Goal: Task Accomplishment & Management: Manage account settings

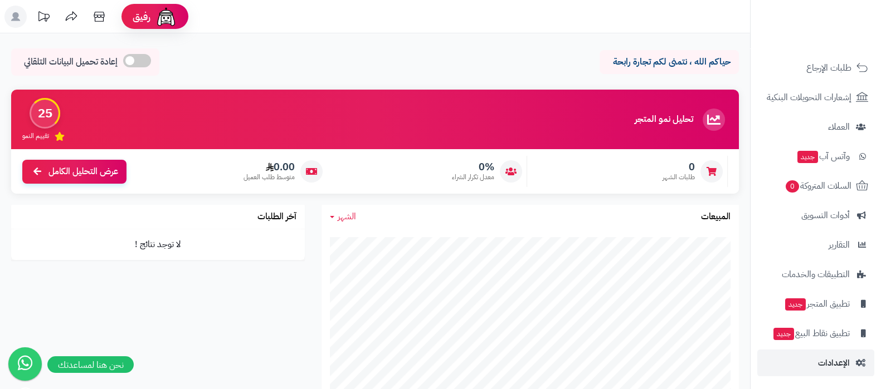
scroll to position [120, 0]
click at [840, 365] on span "الإعدادات" at bounding box center [834, 363] width 32 height 16
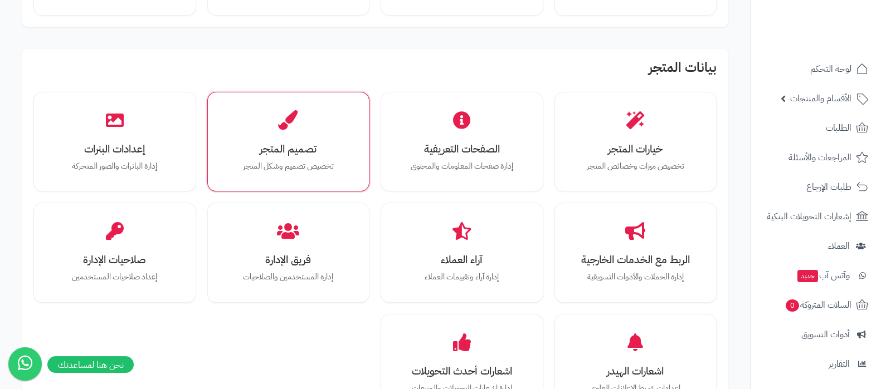
scroll to position [278, 0]
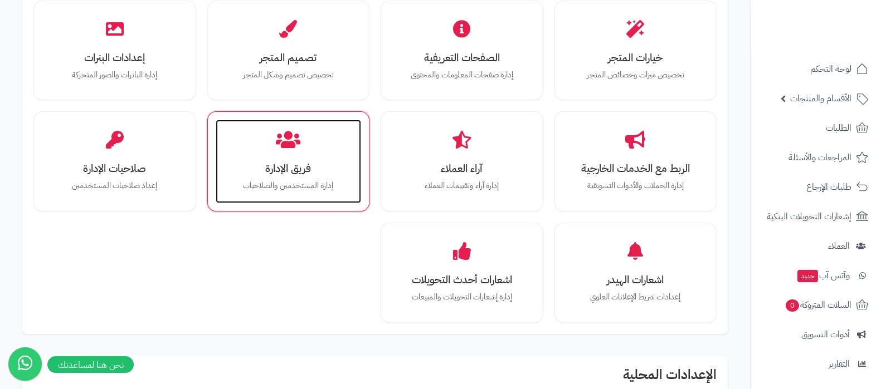
click at [271, 163] on h3 "فريق الإدارة" at bounding box center [289, 169] width 124 height 12
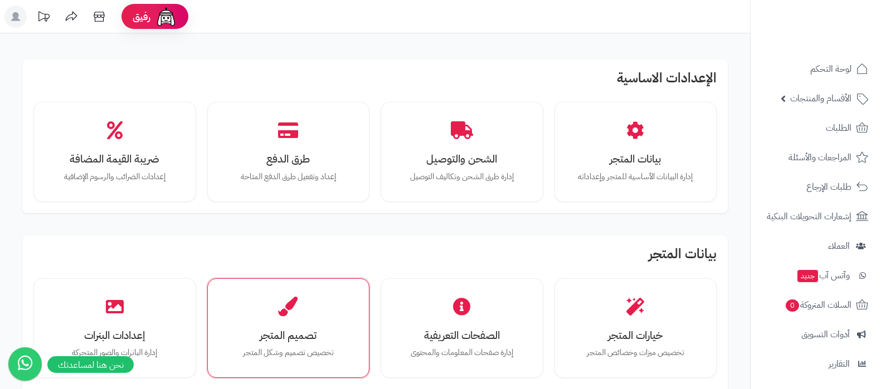
scroll to position [279, 0]
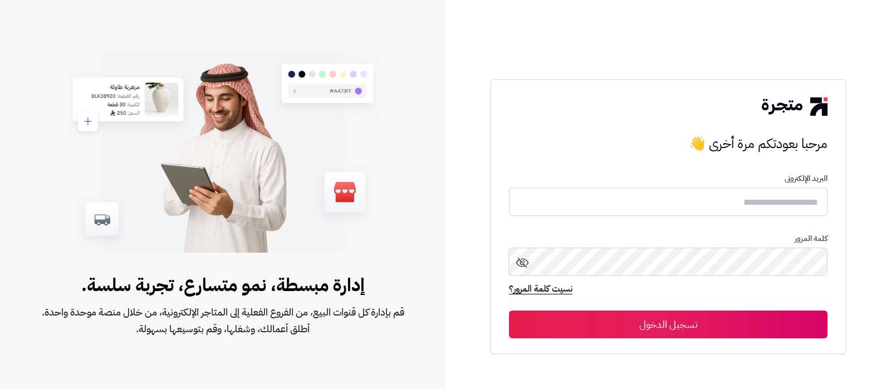
click at [743, 187] on form "البريد الإلكترونى كلمة المرور نسيت كلمة المرور؟ تسجيل الدخول" at bounding box center [668, 256] width 319 height 164
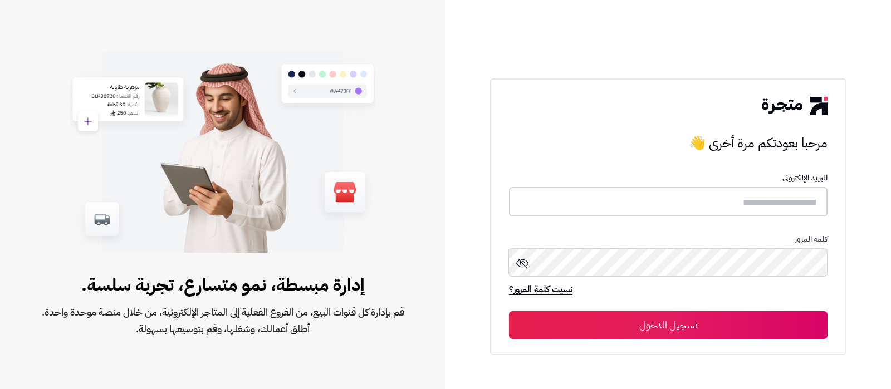
click at [744, 204] on input "text" at bounding box center [668, 202] width 319 height 30
type input "**********"
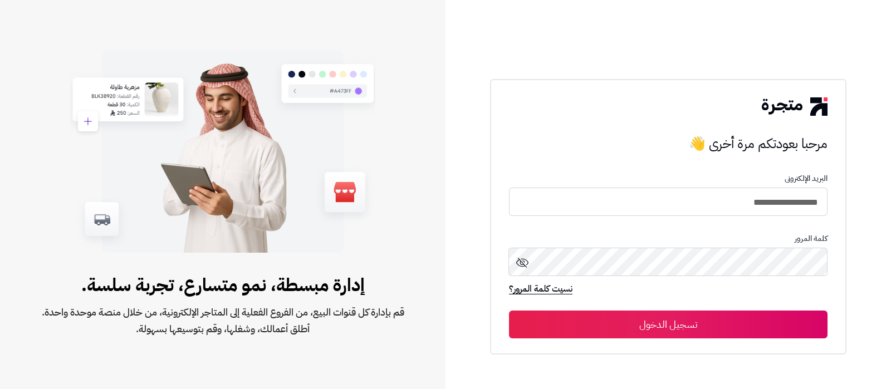
click at [703, 322] on button "تسجيل الدخول" at bounding box center [668, 325] width 319 height 28
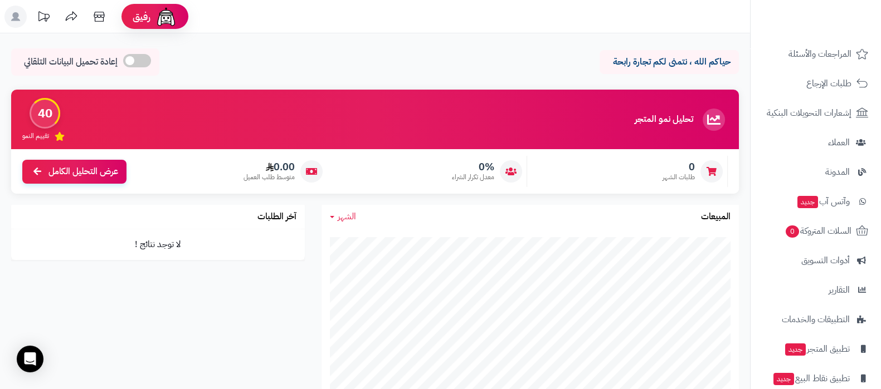
scroll to position [150, 0]
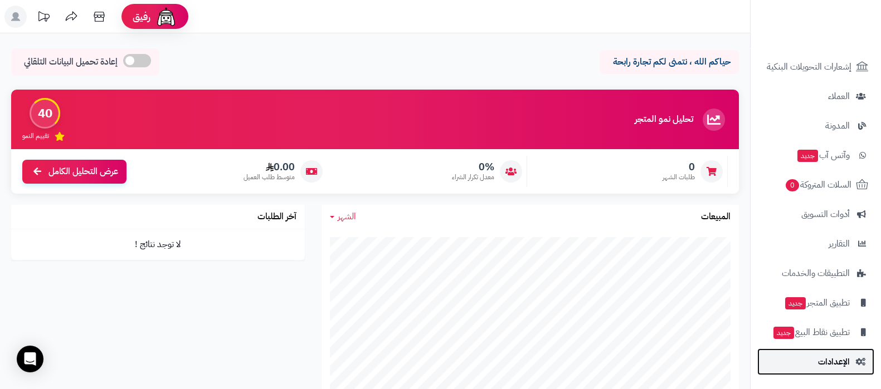
click at [830, 363] on span "الإعدادات" at bounding box center [834, 362] width 32 height 16
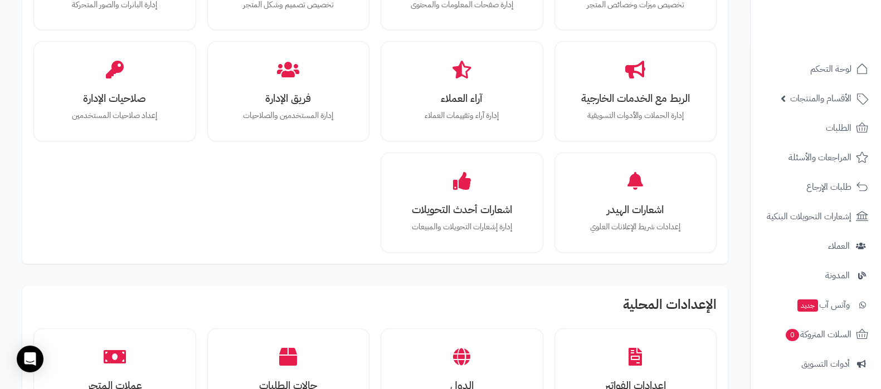
scroll to position [209, 0]
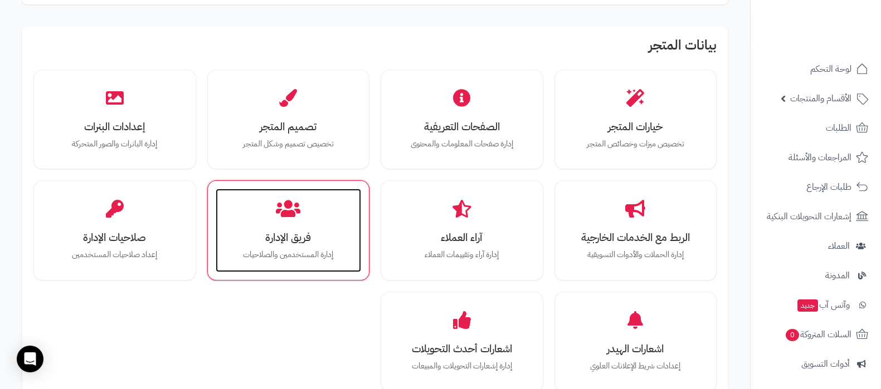
click at [329, 238] on h3 "فريق الإدارة" at bounding box center [289, 238] width 124 height 12
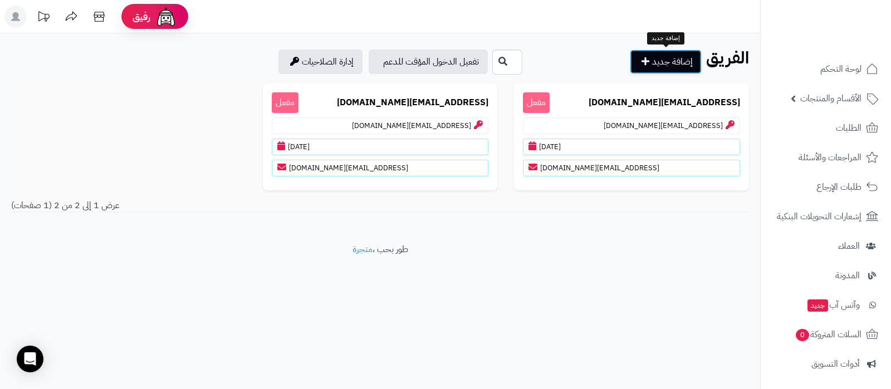
click at [674, 65] on link "إضافة جديد" at bounding box center [666, 62] width 72 height 25
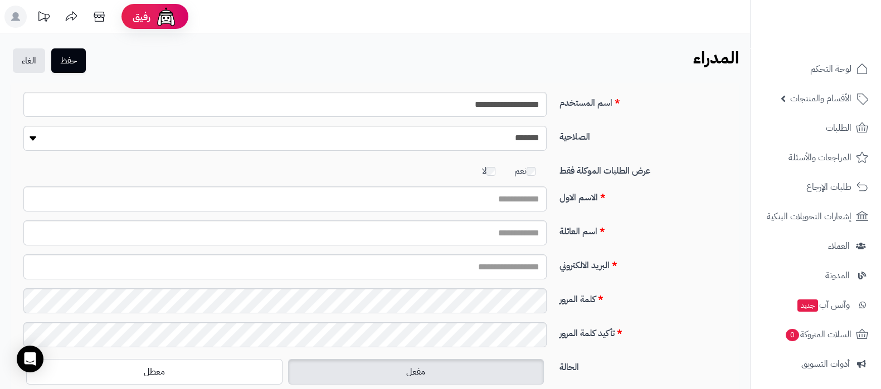
type input "**********"
click at [520, 145] on select "**********" at bounding box center [284, 138] width 523 height 25
select select "**"
click at [23, 126] on select "**********" at bounding box center [284, 138] width 523 height 25
click at [518, 206] on input "الاسم الاول" at bounding box center [284, 199] width 523 height 25
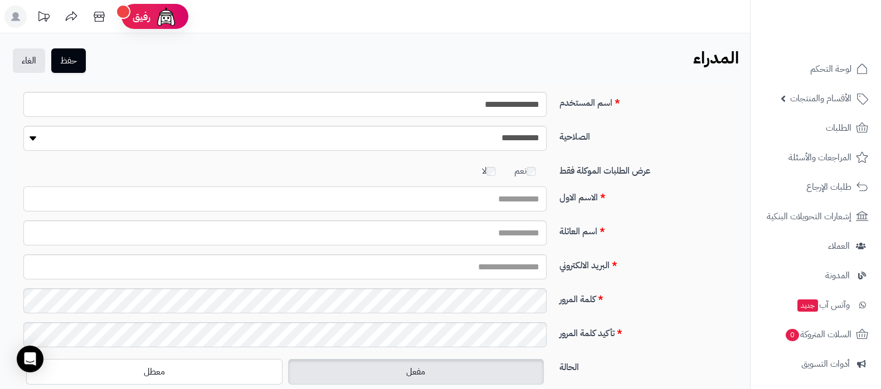
type input "****"
click at [451, 231] on input "اسم العائلة" at bounding box center [284, 233] width 523 height 25
type input "*******"
click at [516, 274] on input "البريد الالكتروني" at bounding box center [284, 267] width 523 height 25
type input "**********"
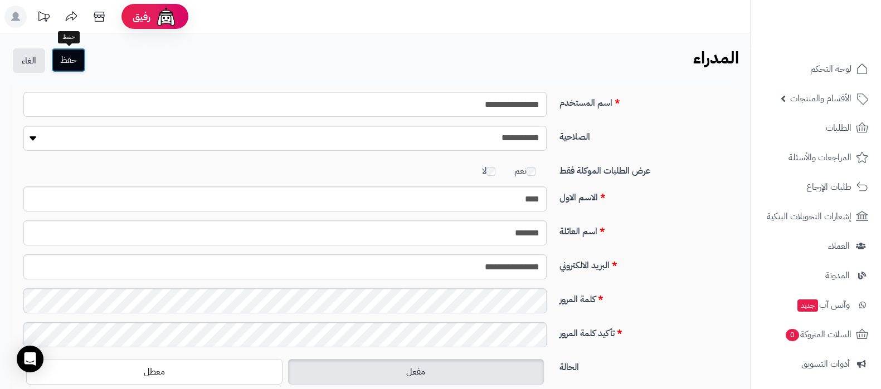
click at [72, 60] on button "حفظ" at bounding box center [68, 60] width 35 height 25
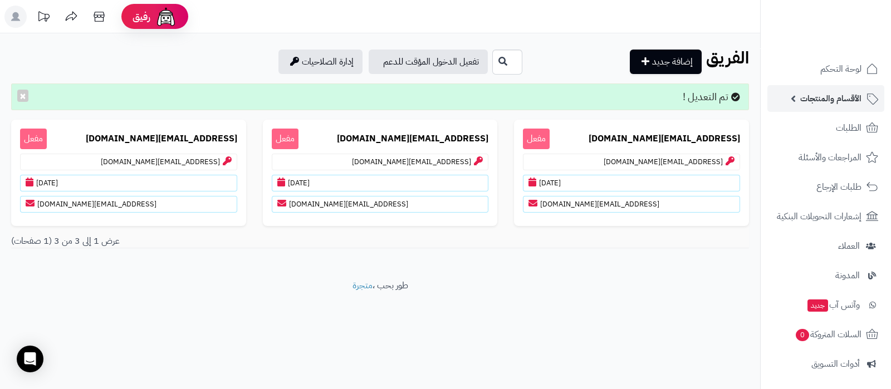
click at [823, 105] on span "الأقسام والمنتجات" at bounding box center [831, 99] width 61 height 16
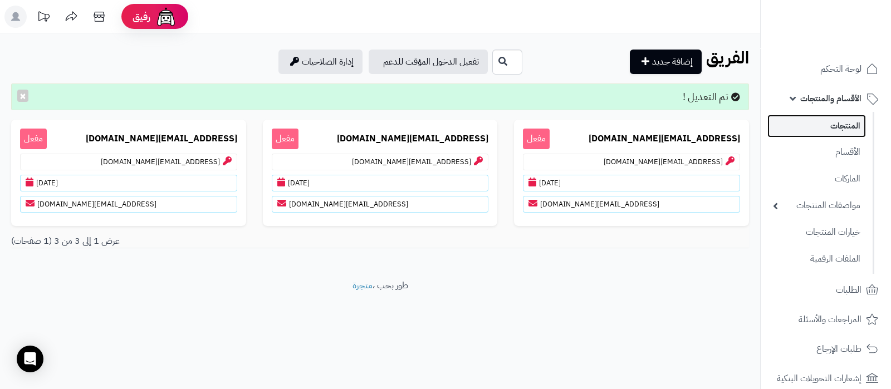
click at [835, 131] on link "المنتجات" at bounding box center [817, 126] width 99 height 23
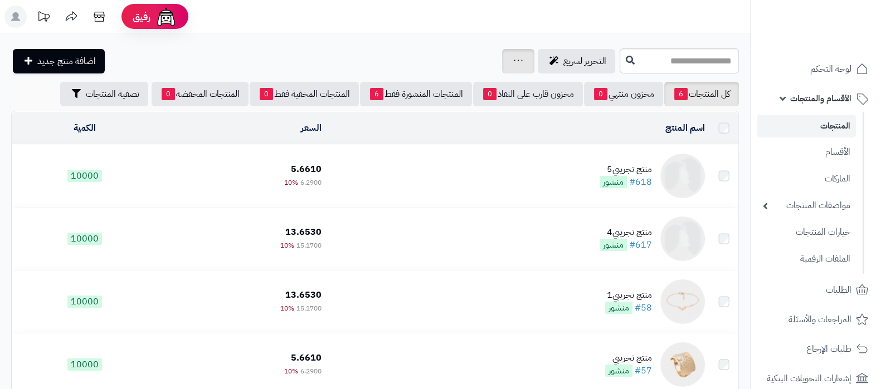
click at [514, 57] on icon at bounding box center [518, 60] width 9 height 7
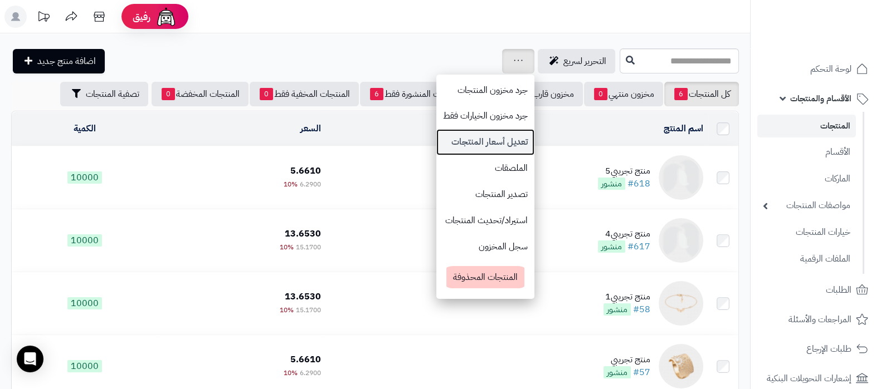
click at [436, 147] on link "تعديل أسعار المنتجات" at bounding box center [485, 142] width 98 height 26
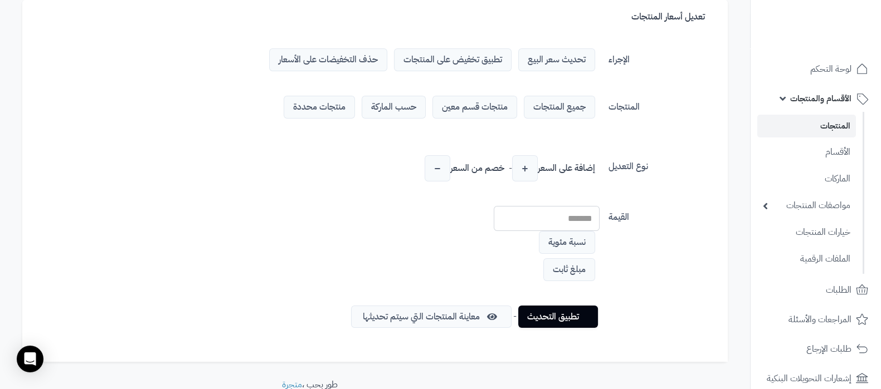
scroll to position [101, 0]
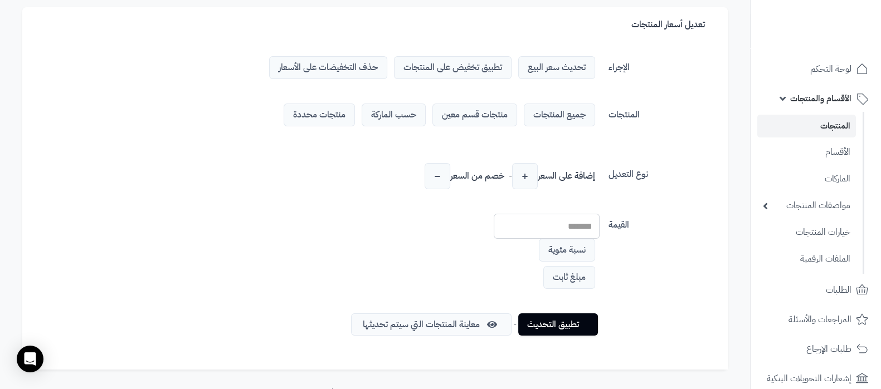
click at [582, 277] on span "مبلغ ثابت" at bounding box center [569, 277] width 52 height 23
click at [575, 252] on span "نسبة مئوية" at bounding box center [567, 251] width 56 height 23
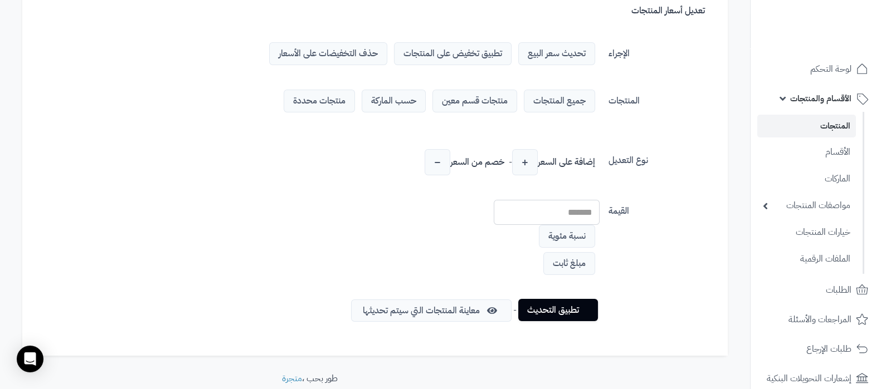
scroll to position [95, 0]
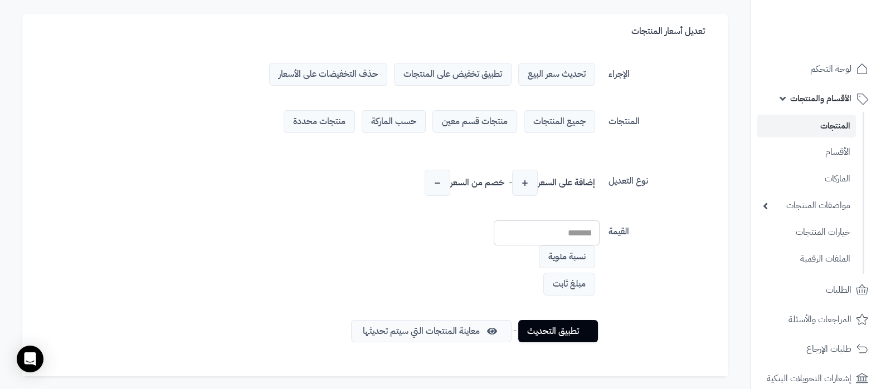
click at [467, 79] on span "تطبيق تخفيض على المنتجات" at bounding box center [453, 74] width 118 height 23
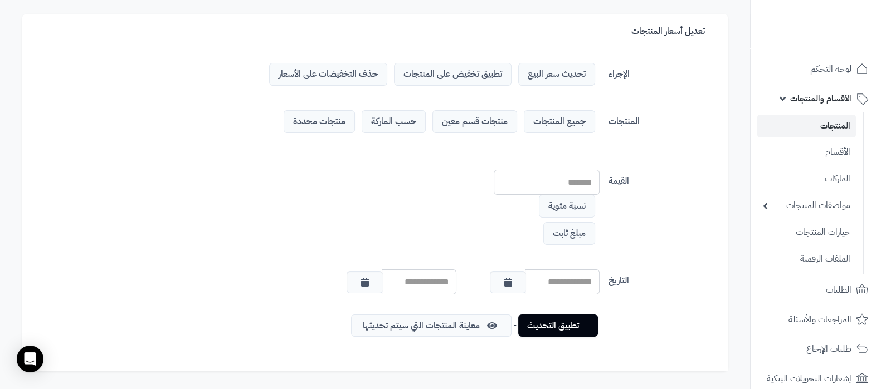
click at [563, 79] on span "تحديث سعر البيع" at bounding box center [556, 74] width 77 height 23
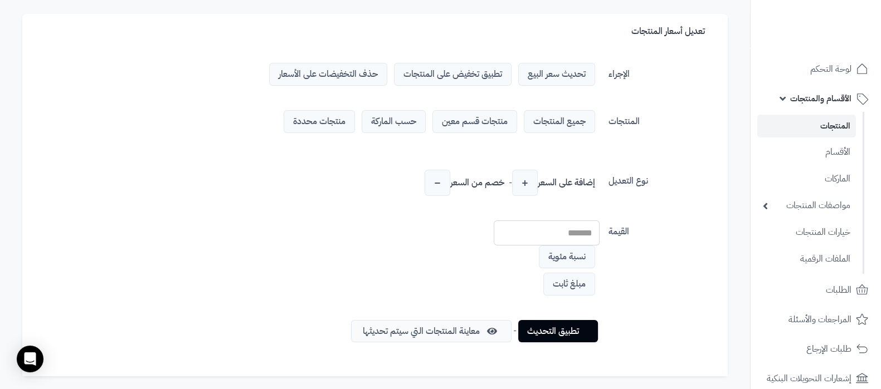
click at [493, 77] on span "تطبيق تخفيض على المنتجات" at bounding box center [453, 74] width 118 height 23
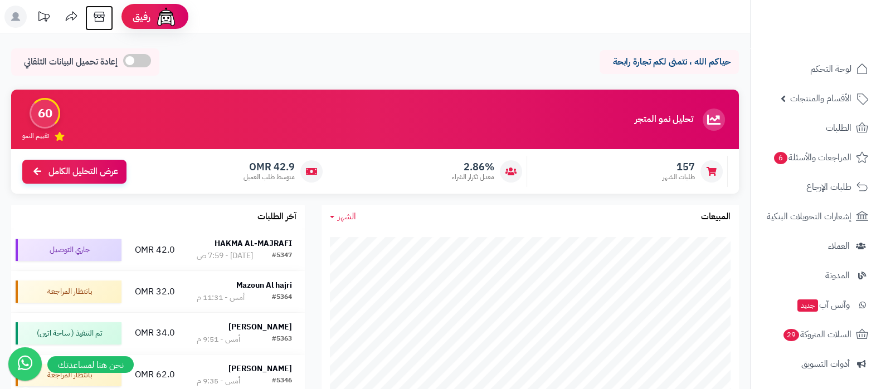
click at [106, 18] on icon at bounding box center [99, 17] width 22 height 22
click at [811, 106] on link "الأقسام والمنتجات" at bounding box center [815, 98] width 117 height 27
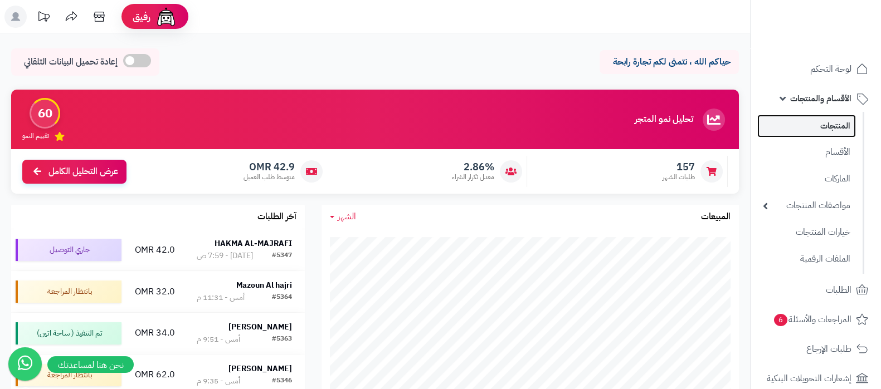
click at [811, 134] on link "المنتجات" at bounding box center [806, 126] width 99 height 23
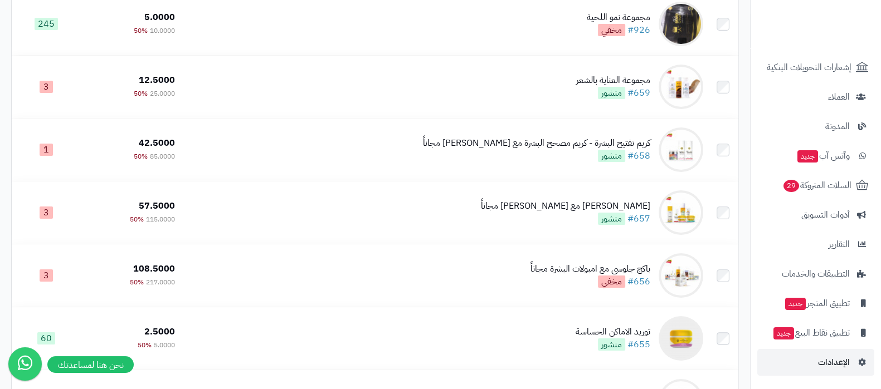
scroll to position [348, 0]
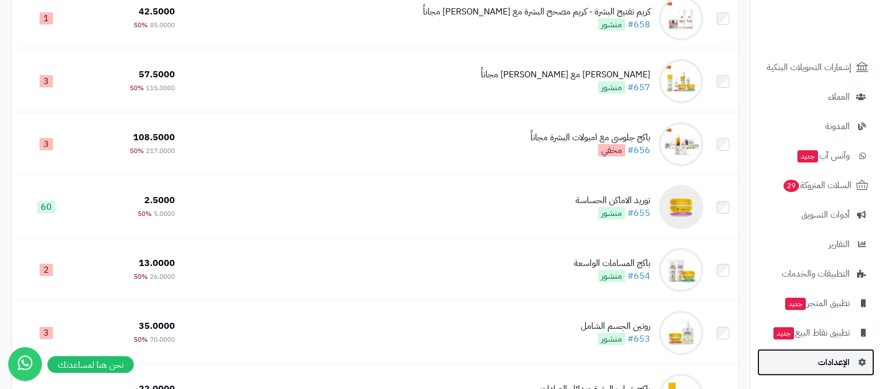
click at [816, 362] on link "الإعدادات" at bounding box center [815, 362] width 117 height 27
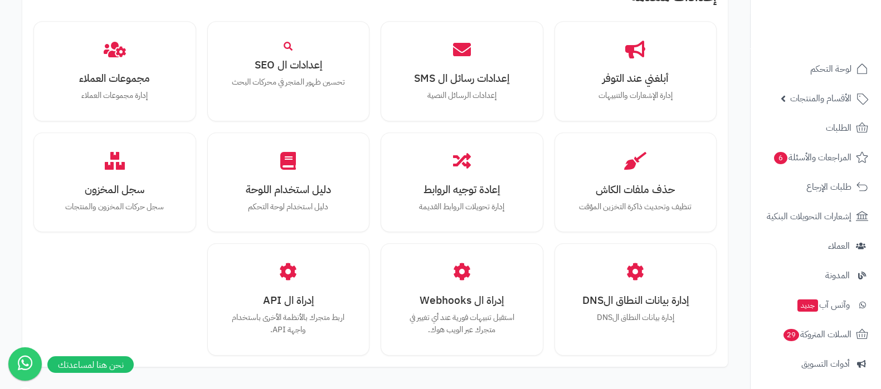
scroll to position [1030, 0]
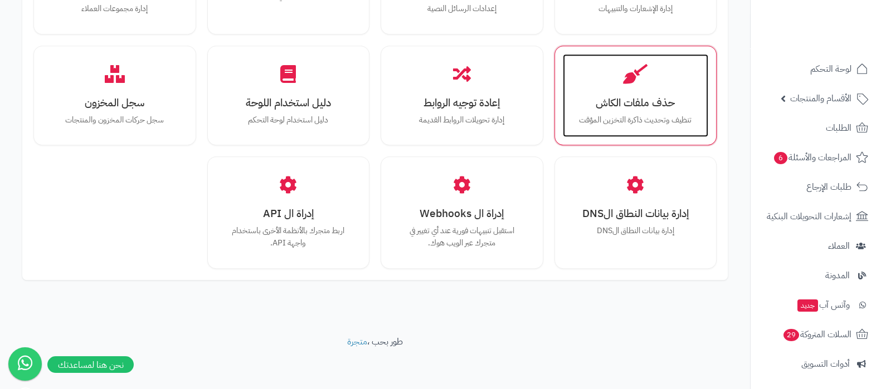
click at [619, 119] on p "تنظيف وتحديث ذاكرة التخزين المؤقت" at bounding box center [636, 120] width 124 height 12
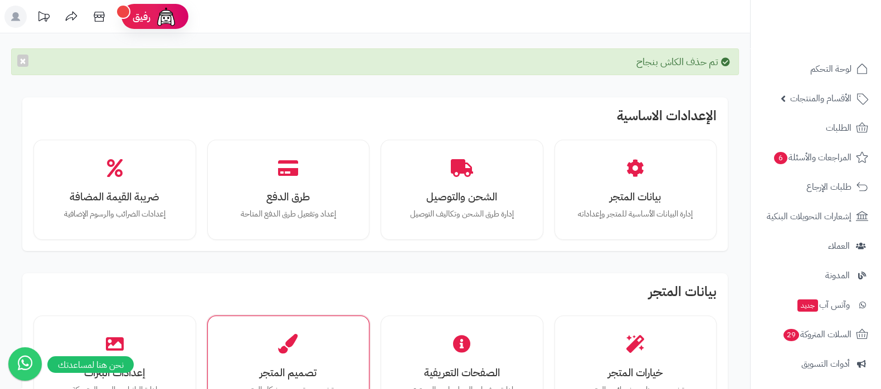
scroll to position [139, 0]
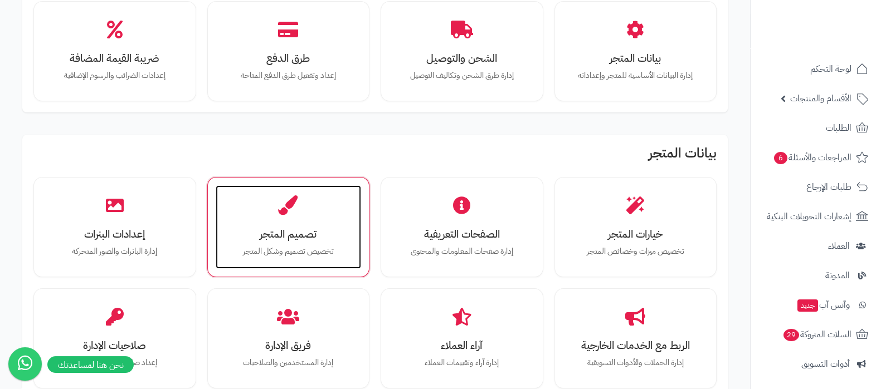
click at [301, 228] on h3 "تصميم المتجر" at bounding box center [289, 234] width 124 height 12
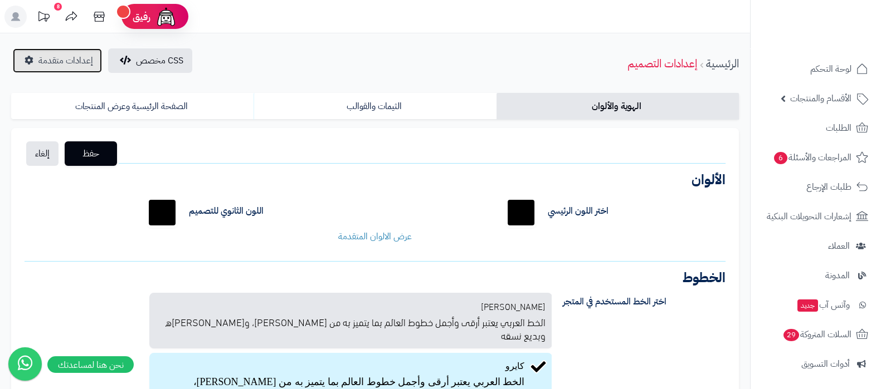
click at [46, 60] on span "إعدادات متقدمة" at bounding box center [65, 60] width 55 height 13
click at [289, 53] on div "CSS مخصص إعدادات متقدمة الرئيسية إعدادات التصميم" at bounding box center [375, 63] width 750 height 31
click at [26, 56] on icon at bounding box center [29, 60] width 9 height 9
click at [33, 55] on link "إعدادات متقدمة" at bounding box center [57, 60] width 89 height 25
click at [424, 51] on div "CSS مخصص إعدادات متقدمة الرئيسية إعدادات التصميم" at bounding box center [375, 63] width 750 height 31
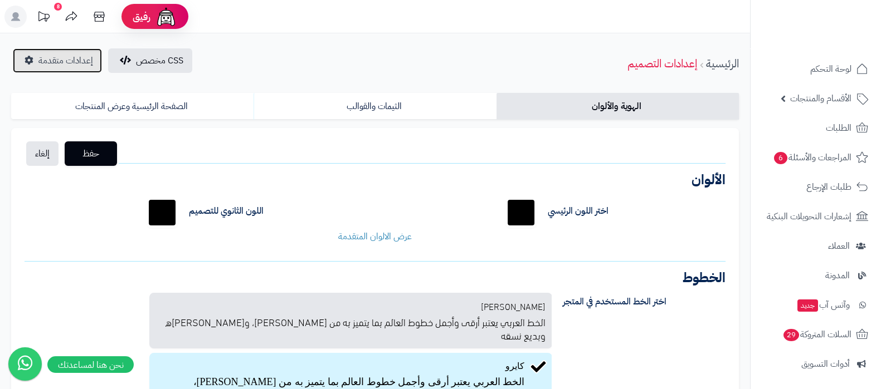
click at [53, 57] on span "إعدادات متقدمة" at bounding box center [65, 60] width 55 height 13
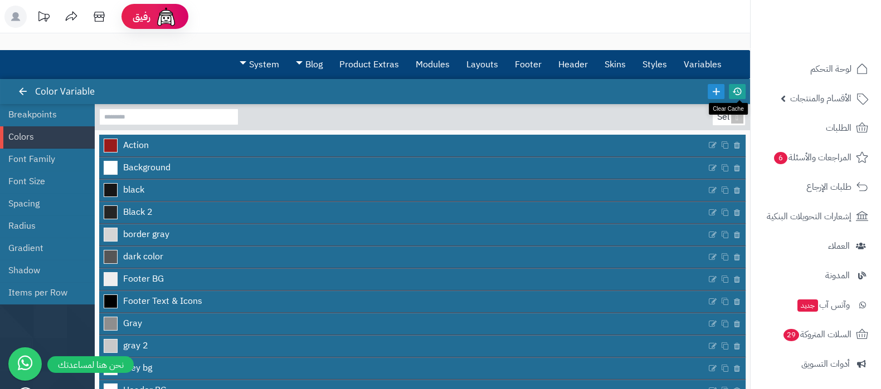
click at [738, 93] on icon at bounding box center [737, 91] width 10 height 10
click at [476, 68] on link "Layouts" at bounding box center [482, 65] width 48 height 28
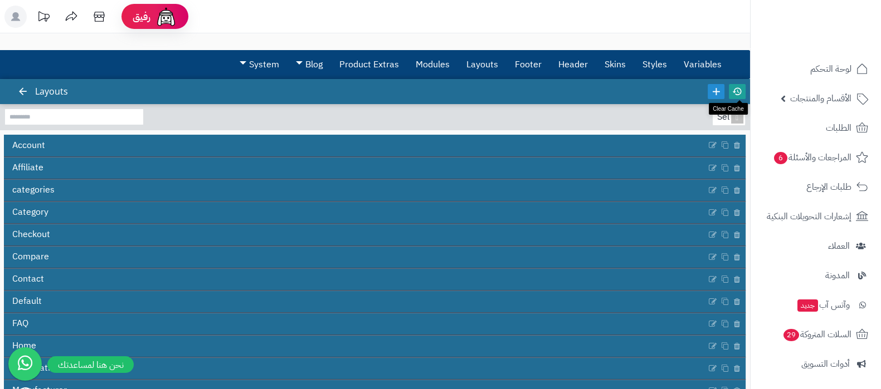
click at [732, 92] on icon at bounding box center [737, 91] width 10 height 10
click at [793, 104] on span "الأقسام والمنتجات" at bounding box center [820, 99] width 61 height 16
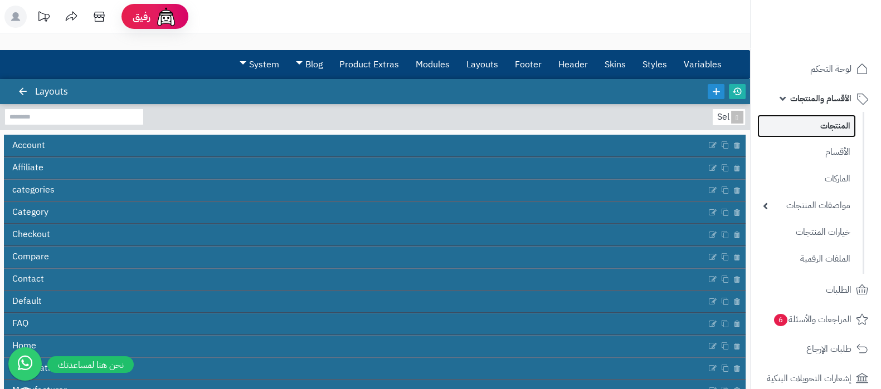
click at [811, 135] on link "المنتجات" at bounding box center [806, 126] width 99 height 23
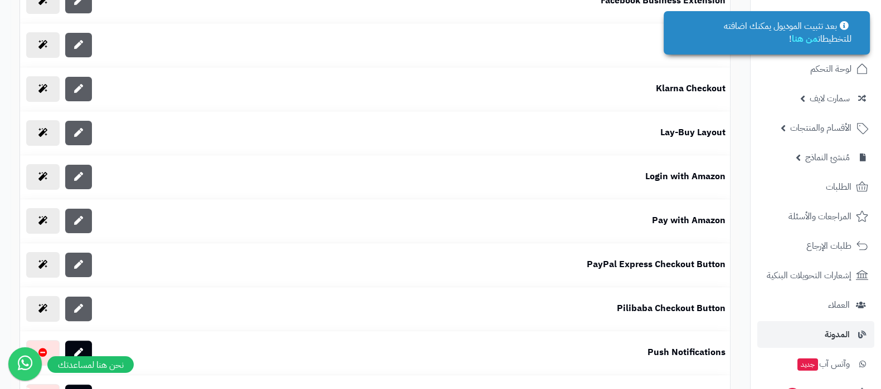
scroll to position [209, 0]
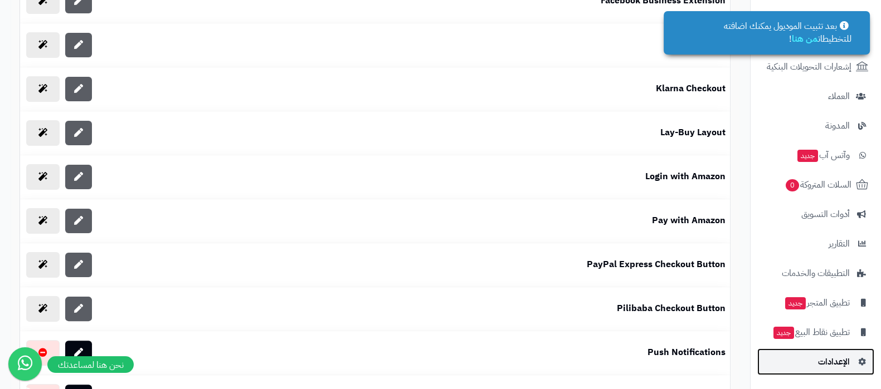
click at [829, 361] on span "الإعدادات" at bounding box center [834, 362] width 32 height 16
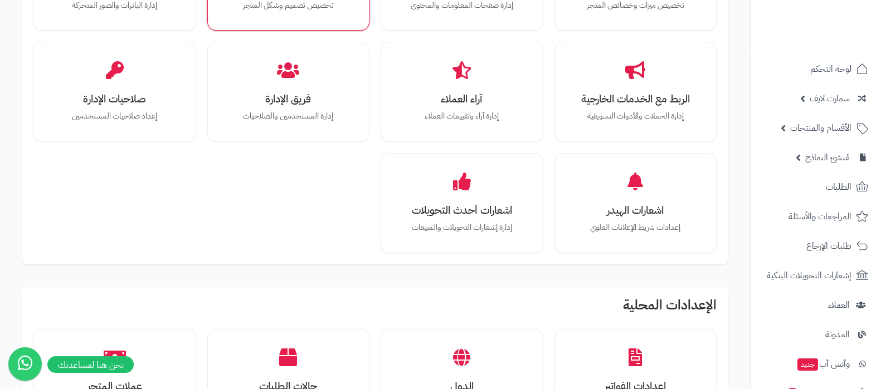
scroll to position [348, 0]
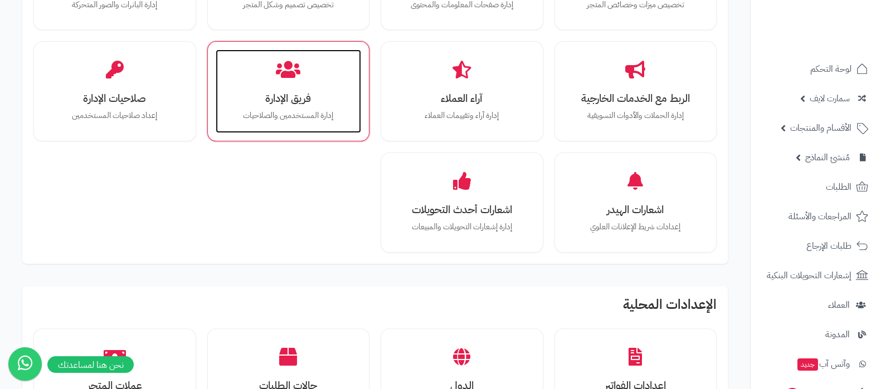
click at [281, 110] on p "إدارة المستخدمين والصلاحيات" at bounding box center [289, 116] width 124 height 12
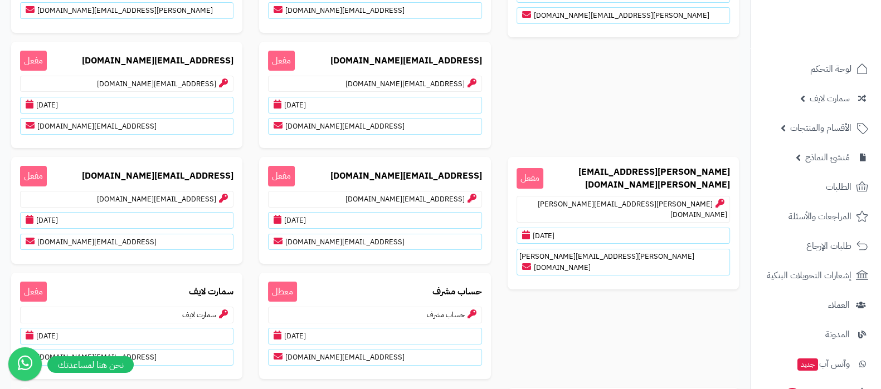
scroll to position [44, 0]
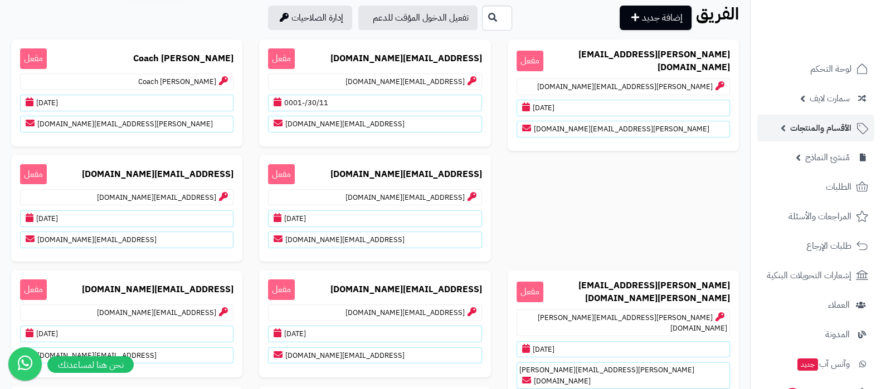
click at [817, 120] on span "الأقسام والمنتجات" at bounding box center [820, 128] width 61 height 16
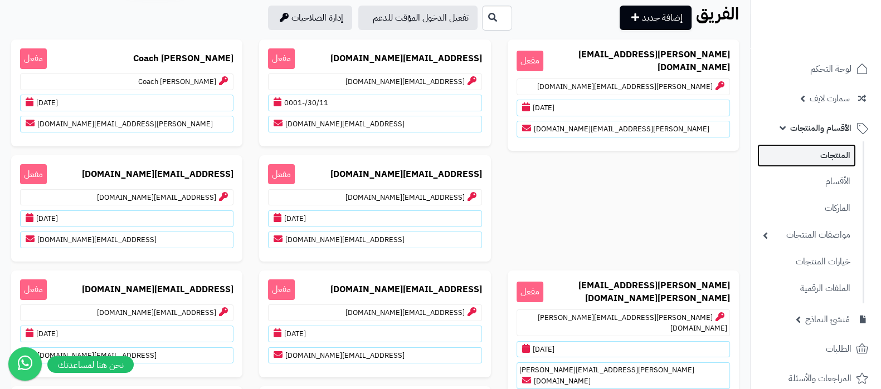
click at [812, 154] on link "المنتجات" at bounding box center [806, 155] width 99 height 23
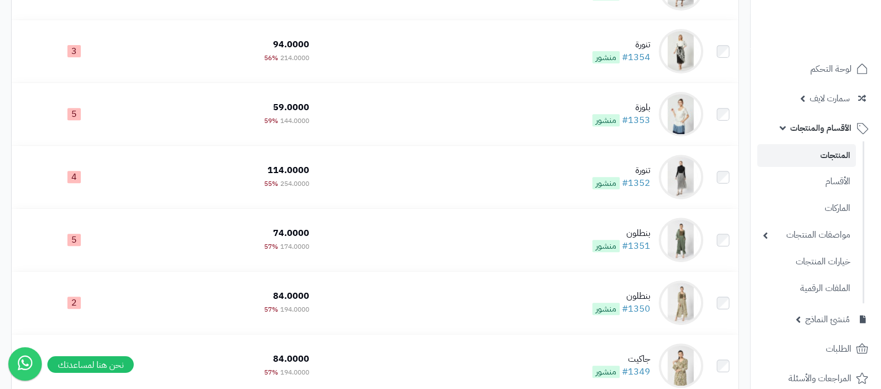
scroll to position [627, 0]
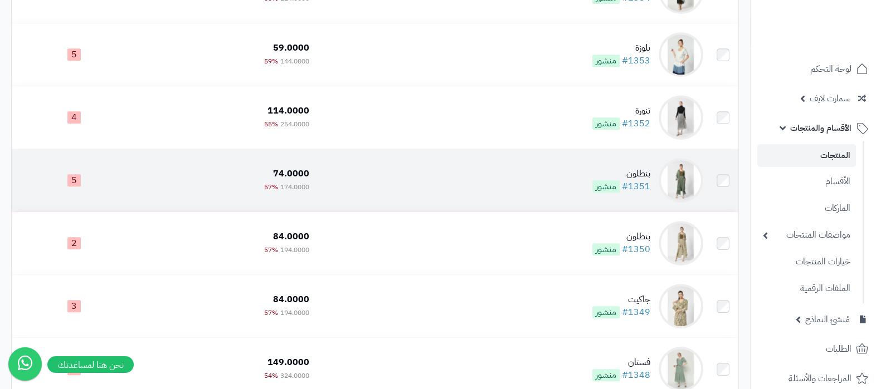
click at [638, 172] on div "بنطلون" at bounding box center [621, 174] width 58 height 13
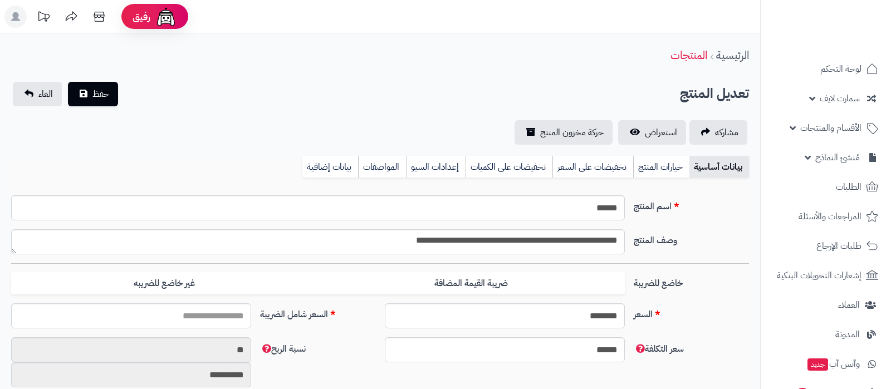
select select
type input "******"
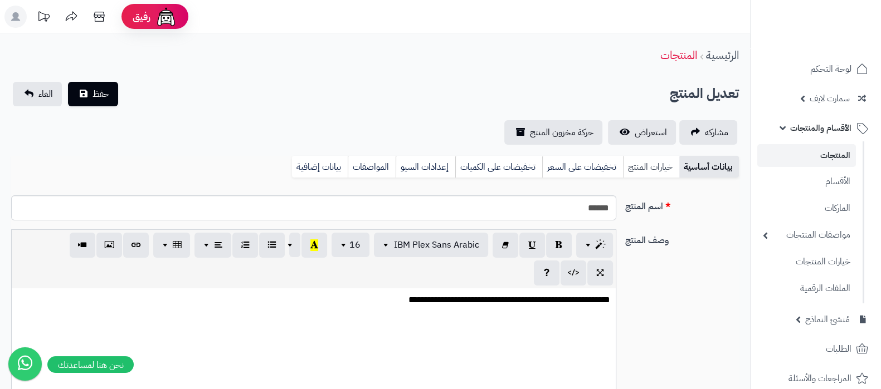
click at [645, 170] on link "خيارات المنتج" at bounding box center [651, 167] width 56 height 22
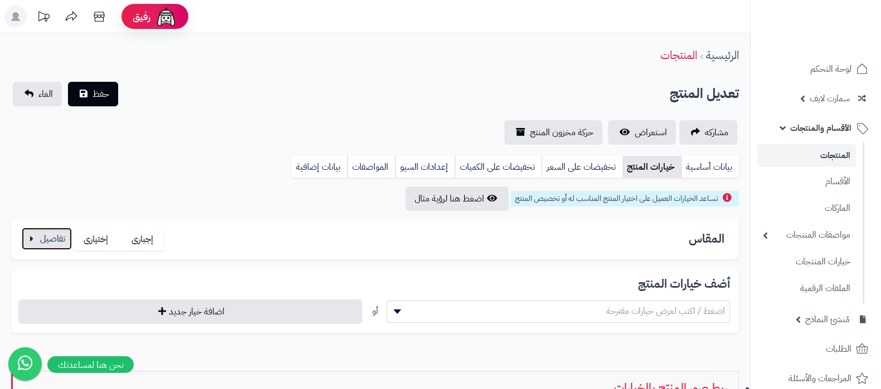
click at [57, 245] on button "button" at bounding box center [47, 239] width 50 height 22
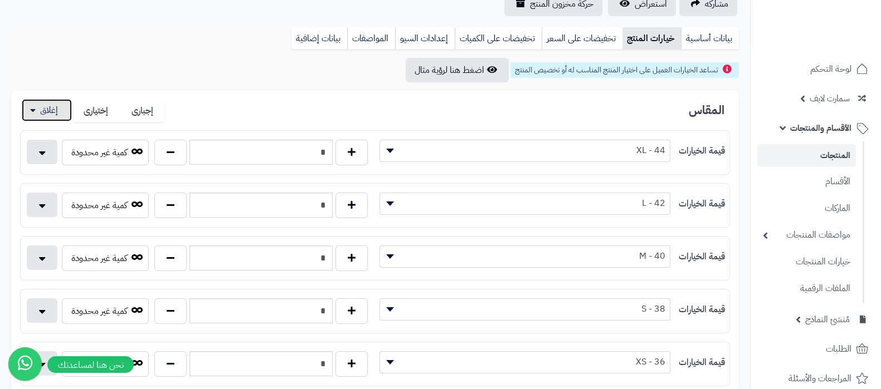
scroll to position [139, 0]
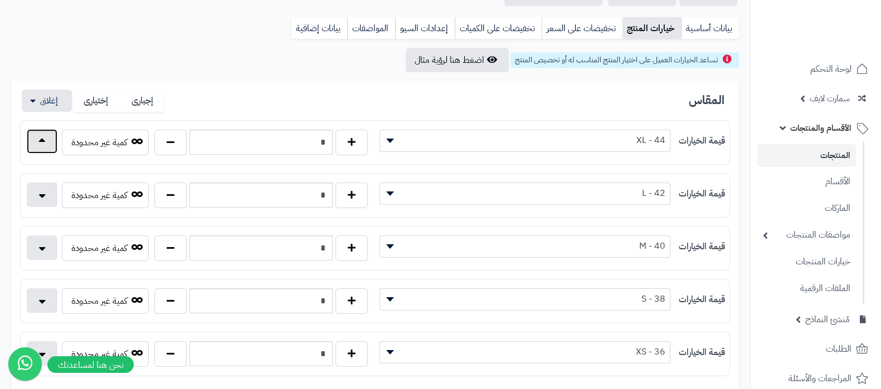
click at [43, 144] on button "button" at bounding box center [42, 141] width 31 height 25
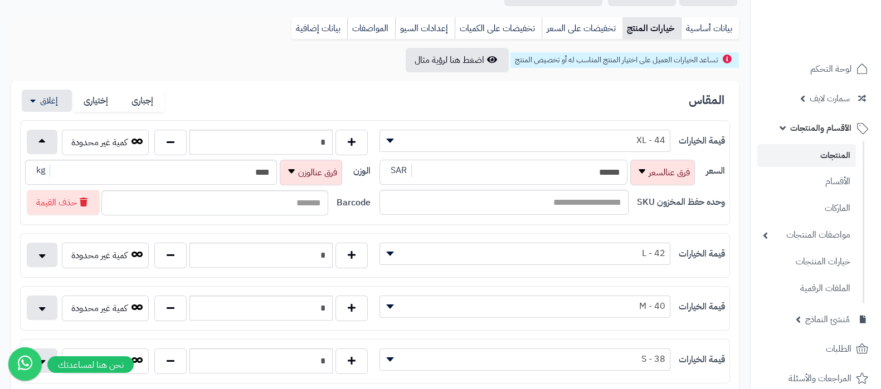
drag, startPoint x: 579, startPoint y: 173, endPoint x: 587, endPoint y: 171, distance: 8.6
click at [587, 171] on input "******" at bounding box center [503, 172] width 248 height 25
click at [574, 177] on input "******" at bounding box center [503, 172] width 248 height 25
drag, startPoint x: 573, startPoint y: 174, endPoint x: 583, endPoint y: 174, distance: 10.0
click at [583, 174] on input "******" at bounding box center [503, 172] width 248 height 25
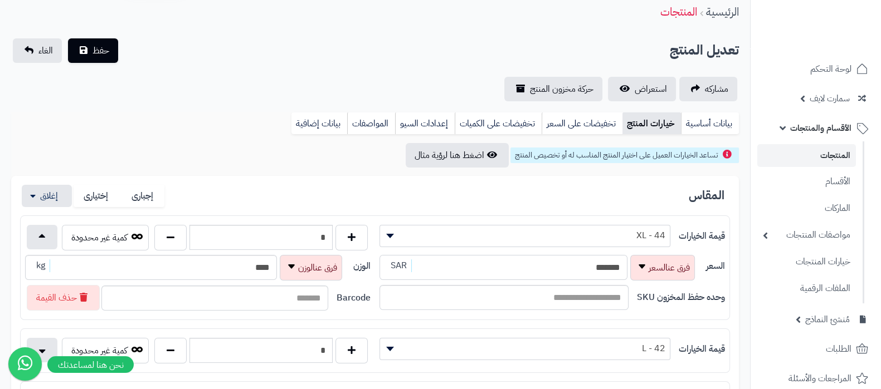
scroll to position [0, 0]
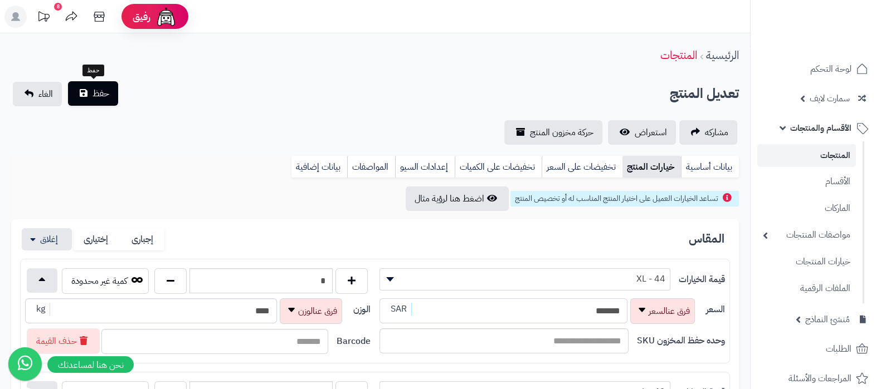
type input "*******"
click at [87, 89] on button "حفظ" at bounding box center [93, 93] width 50 height 25
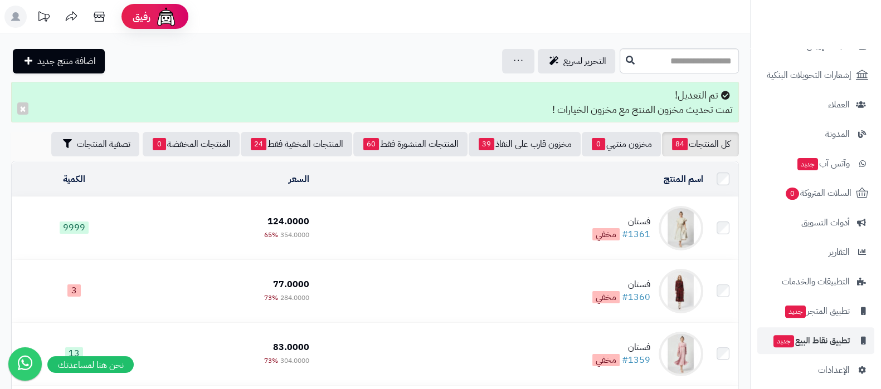
scroll to position [370, 0]
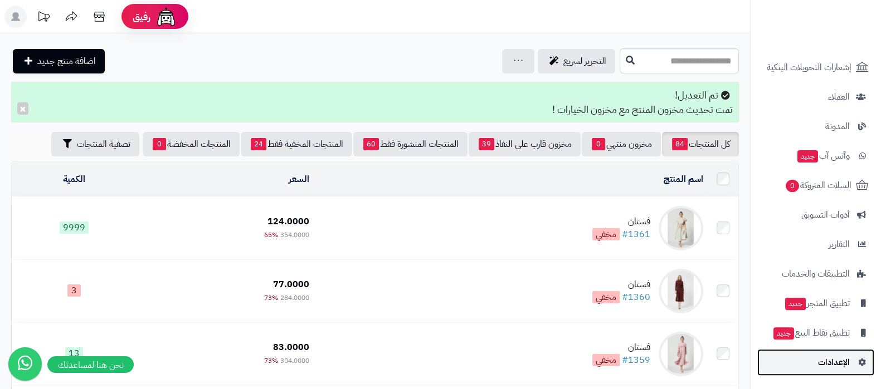
click at [842, 361] on span "الإعدادات" at bounding box center [834, 363] width 32 height 16
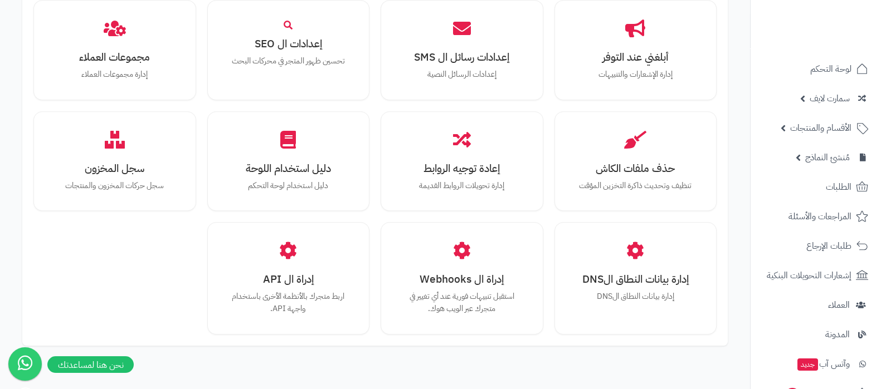
scroll to position [1030, 0]
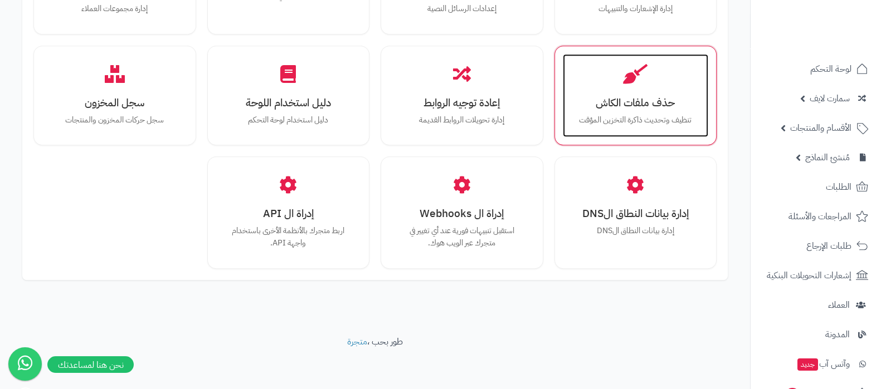
click at [645, 73] on icon at bounding box center [635, 73] width 25 height 19
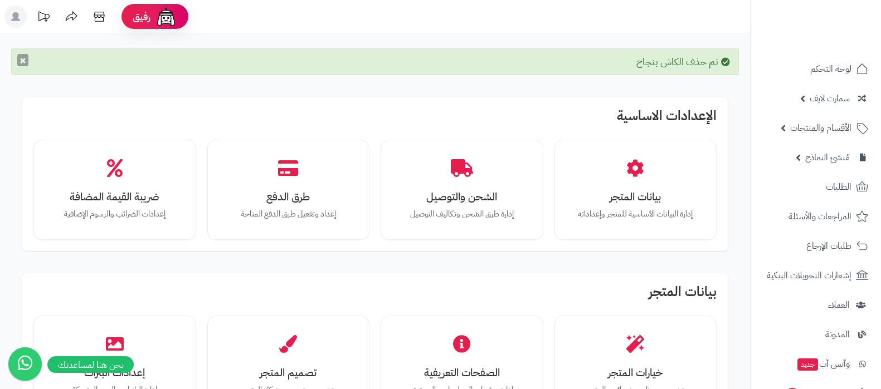
click at [25, 60] on button "×" at bounding box center [22, 60] width 11 height 12
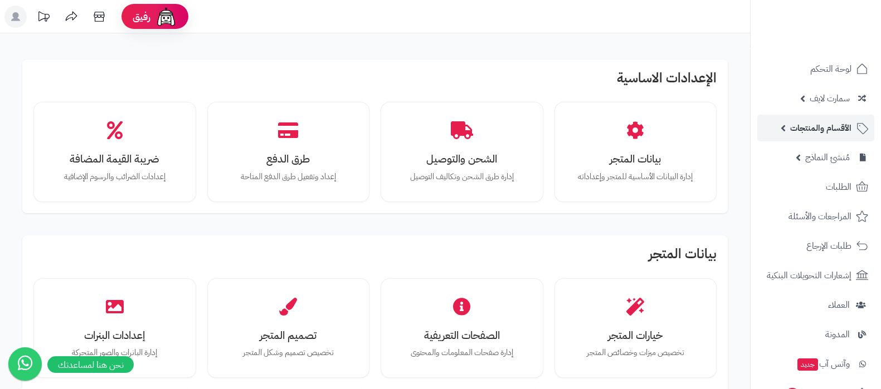
click at [816, 132] on span "الأقسام والمنتجات" at bounding box center [820, 128] width 61 height 16
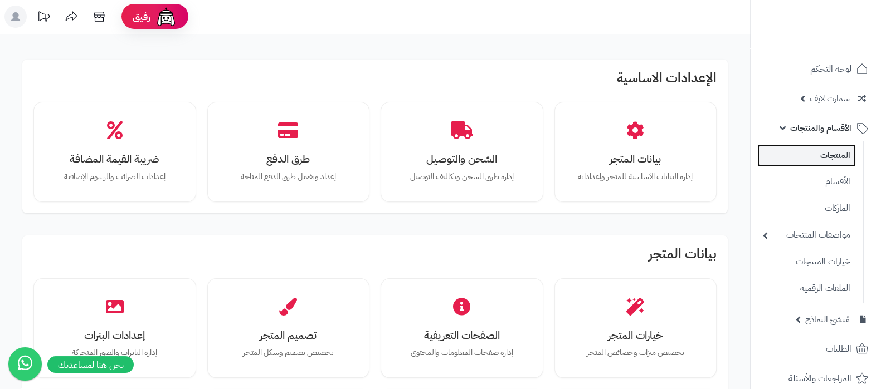
click at [813, 153] on link "المنتجات" at bounding box center [806, 155] width 99 height 23
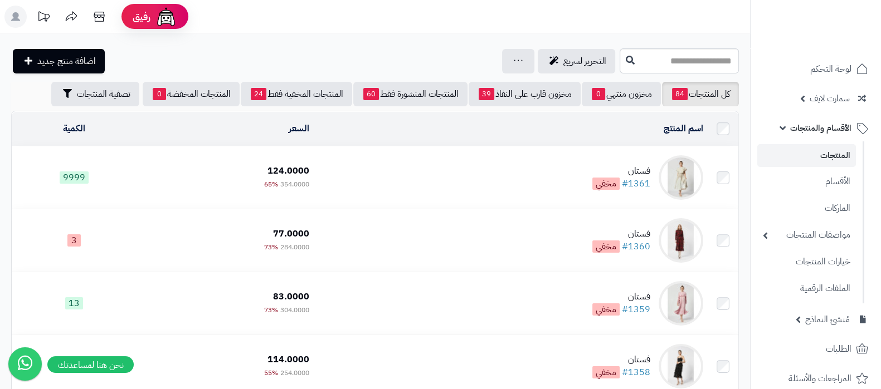
click at [289, 54] on div "التحرير لسريع جرد مخزون المنتجات جرد مخزون الخيارات فقط تعديل أسعار المنتجات ال…" at bounding box center [314, 61] width 606 height 25
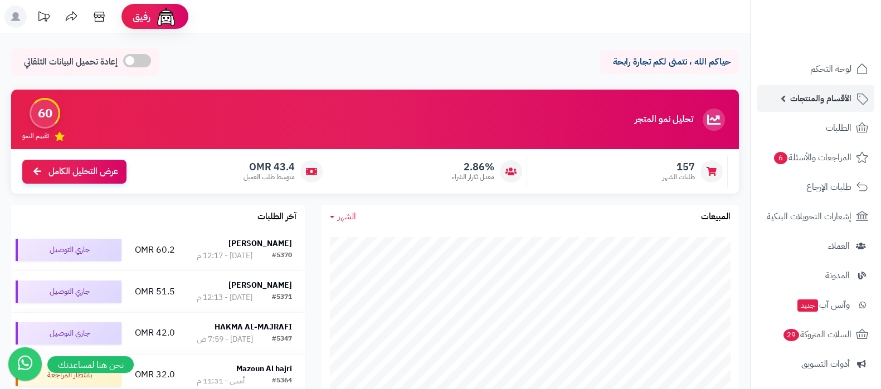
click at [809, 105] on span "الأقسام والمنتجات" at bounding box center [820, 99] width 61 height 16
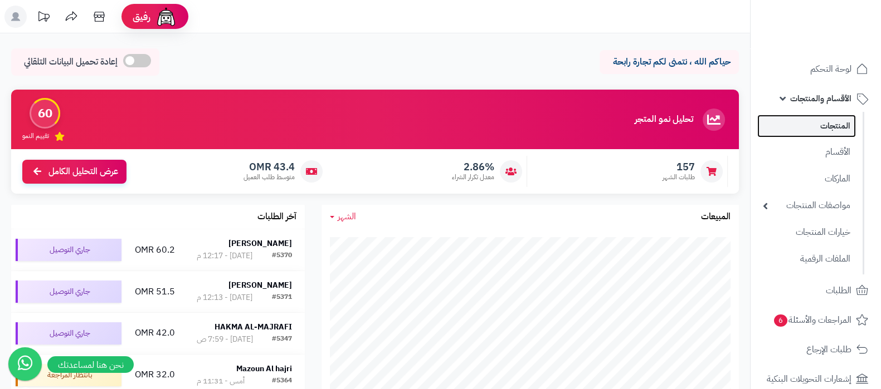
click at [812, 122] on link "المنتجات" at bounding box center [806, 126] width 99 height 23
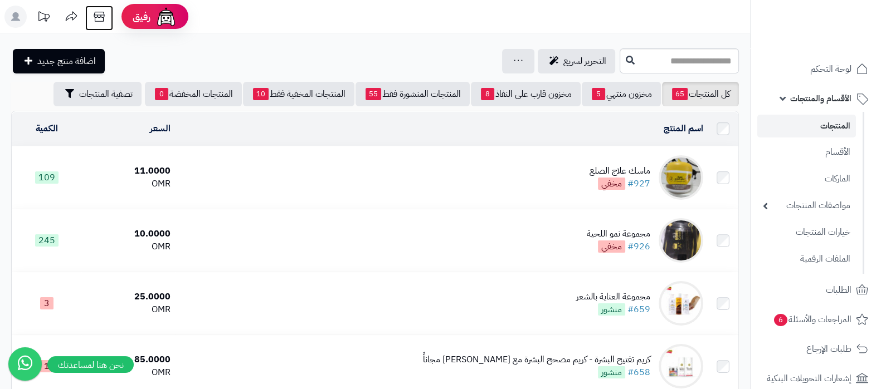
click at [102, 18] on icon at bounding box center [99, 17] width 22 height 22
